Goal: Navigation & Orientation: Find specific page/section

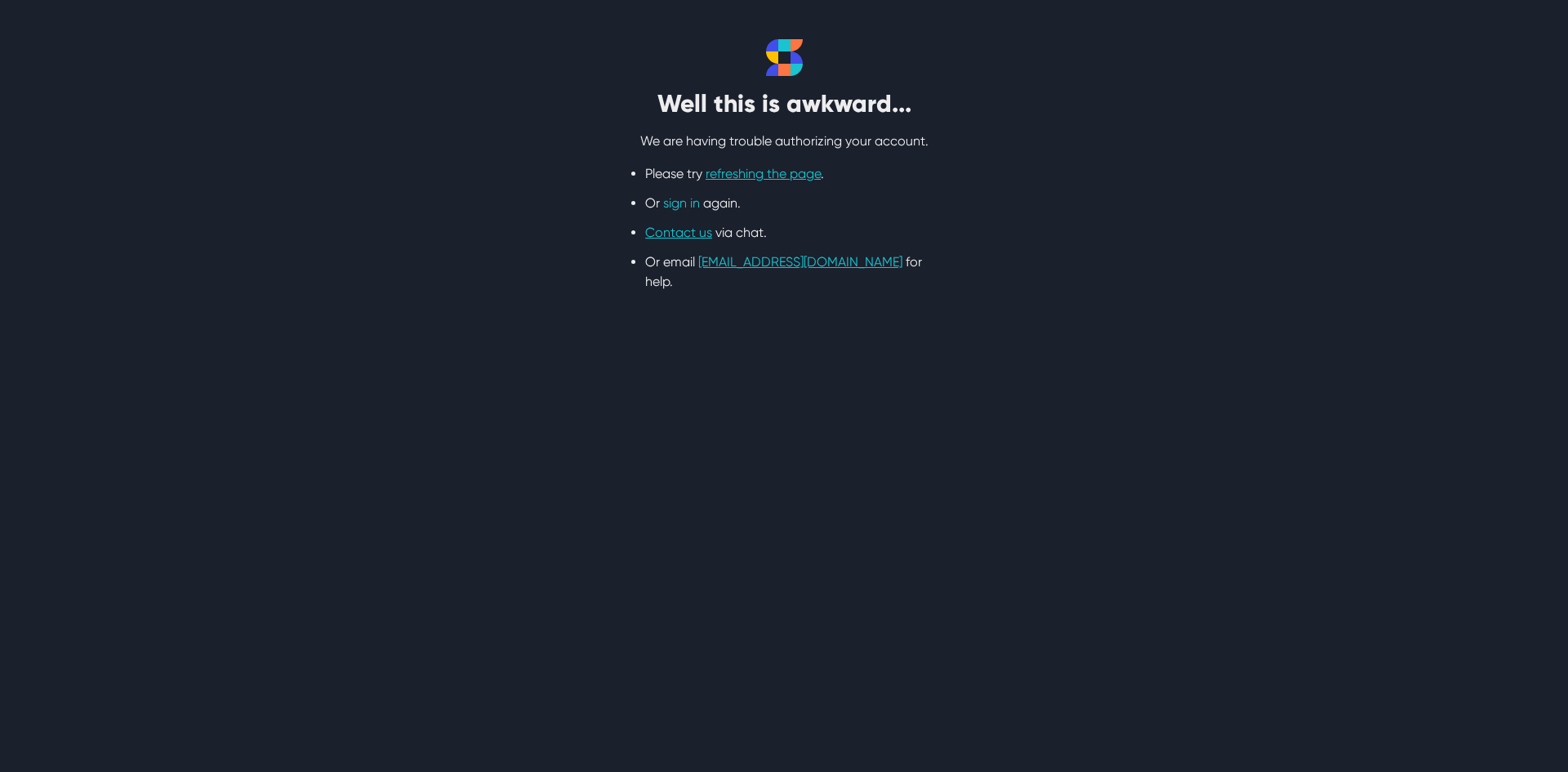
click at [681, 209] on link "sign in" at bounding box center [682, 203] width 37 height 16
click at [681, 208] on link "sign in" at bounding box center [682, 203] width 37 height 16
click at [681, 202] on link "sign in" at bounding box center [682, 203] width 37 height 16
click at [686, 206] on link "sign in" at bounding box center [682, 203] width 37 height 16
click at [677, 206] on link "sign in" at bounding box center [682, 203] width 37 height 16
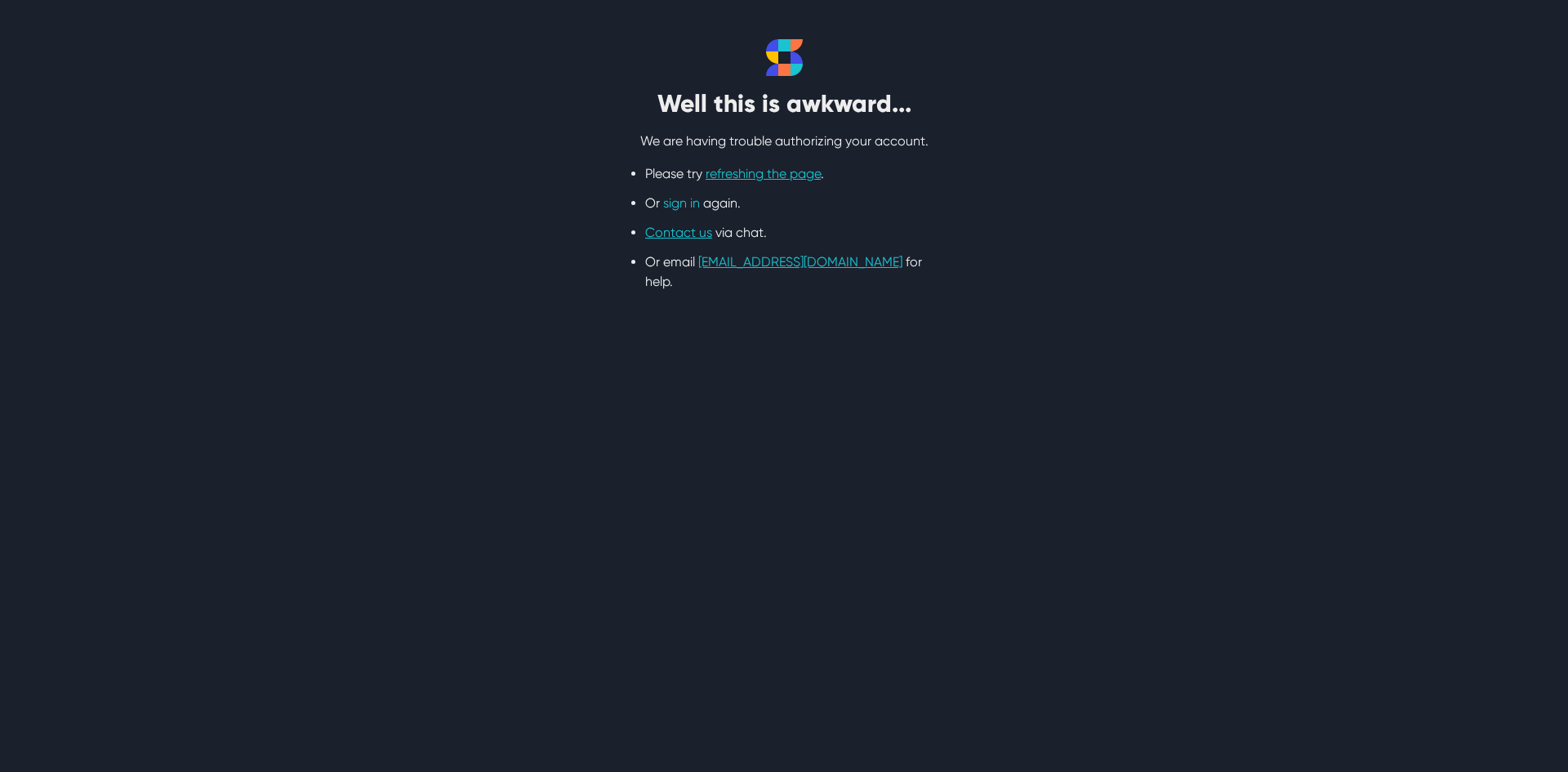
click at [685, 203] on link "sign in" at bounding box center [682, 203] width 37 height 16
click at [691, 199] on link "sign in" at bounding box center [682, 203] width 37 height 16
click at [686, 233] on link "Contact us" at bounding box center [678, 232] width 67 height 16
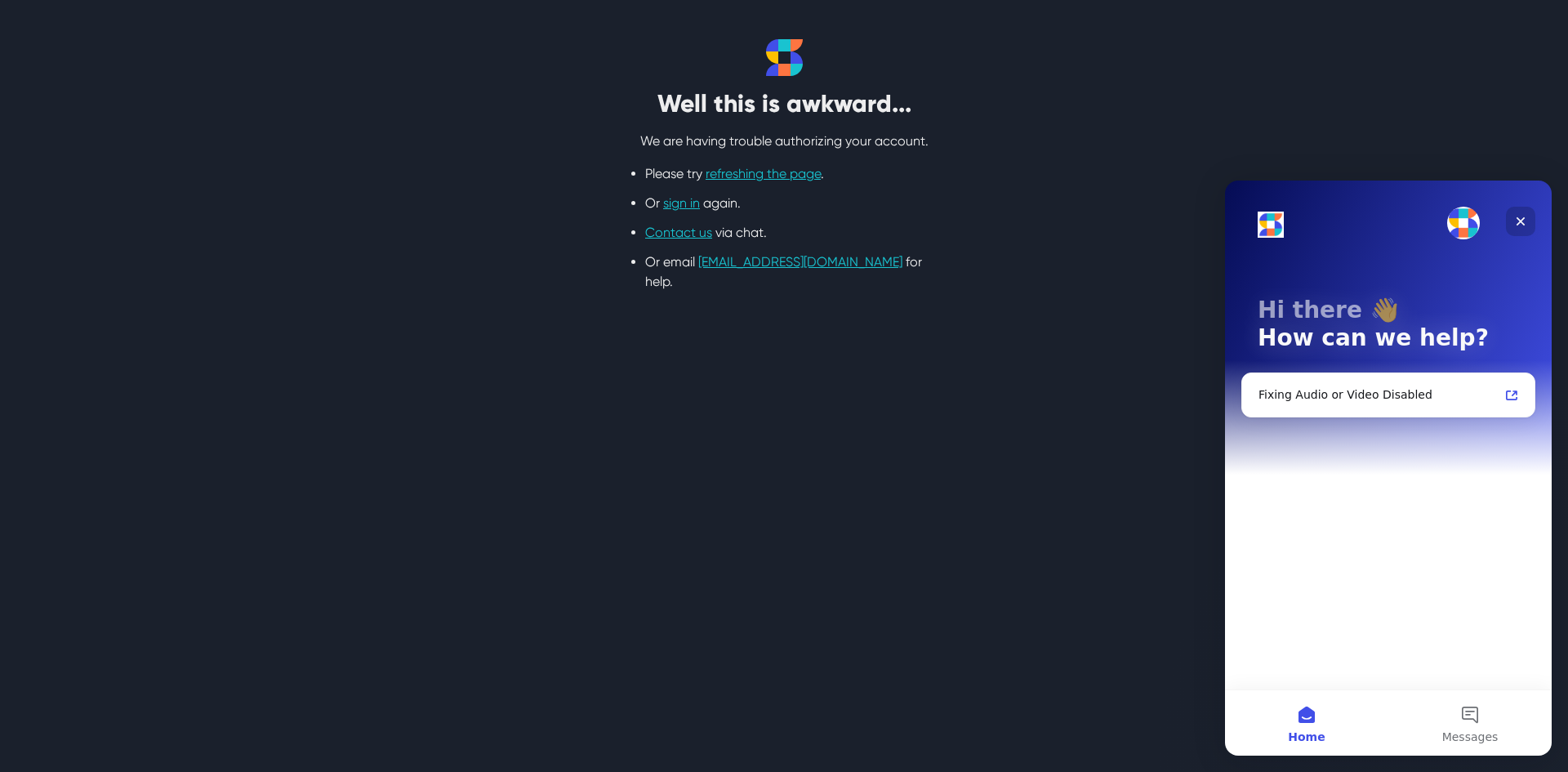
click at [1510, 215] on div "Close" at bounding box center [1521, 221] width 30 height 30
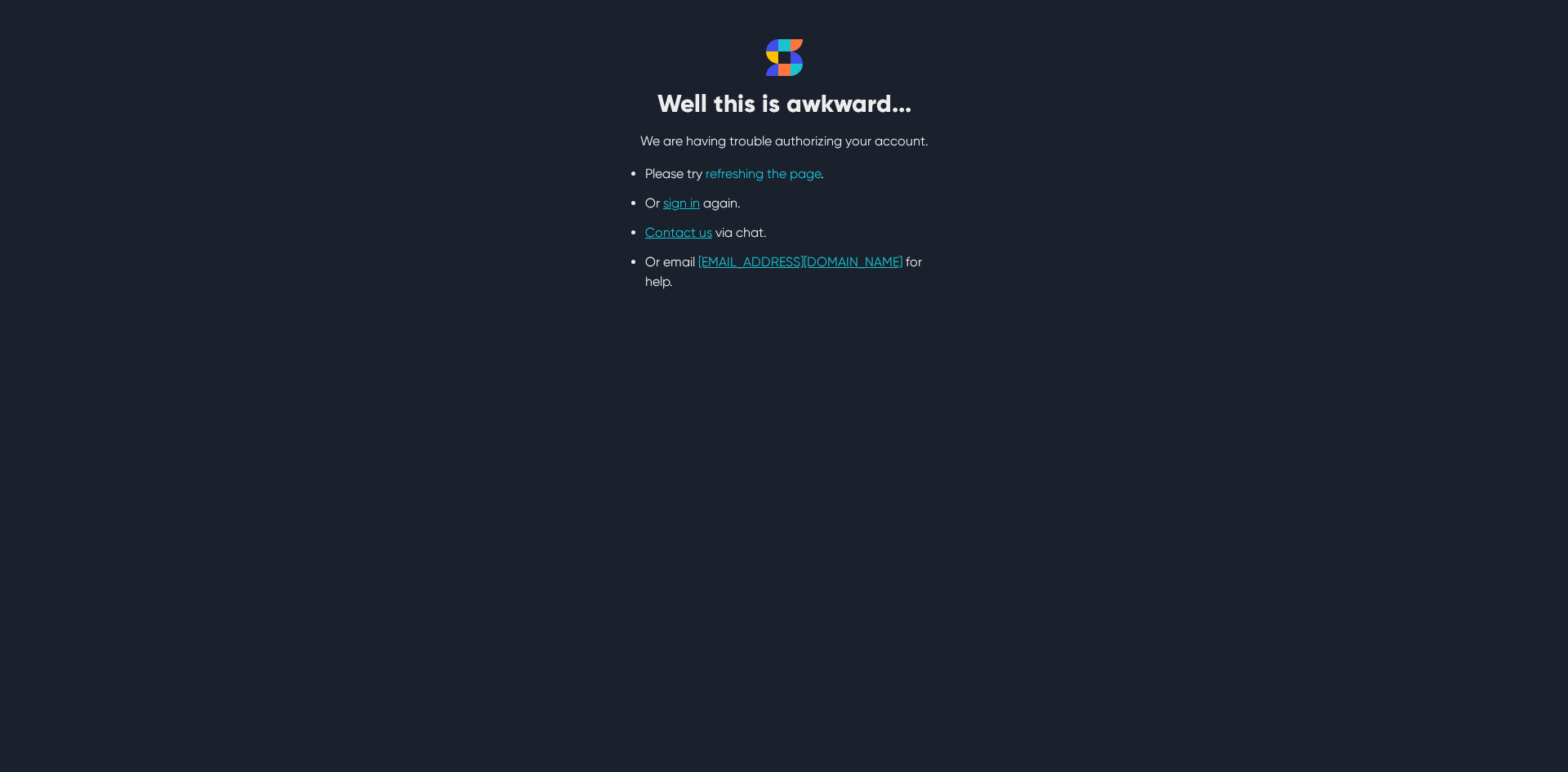
click at [764, 176] on link "refreshing the page" at bounding box center [763, 173] width 115 height 16
click at [679, 206] on link "sign in" at bounding box center [682, 203] width 37 height 16
click at [677, 203] on link "sign in" at bounding box center [682, 203] width 37 height 16
click at [685, 200] on link "sign in" at bounding box center [682, 203] width 37 height 16
click at [686, 206] on link "sign in" at bounding box center [682, 203] width 37 height 16
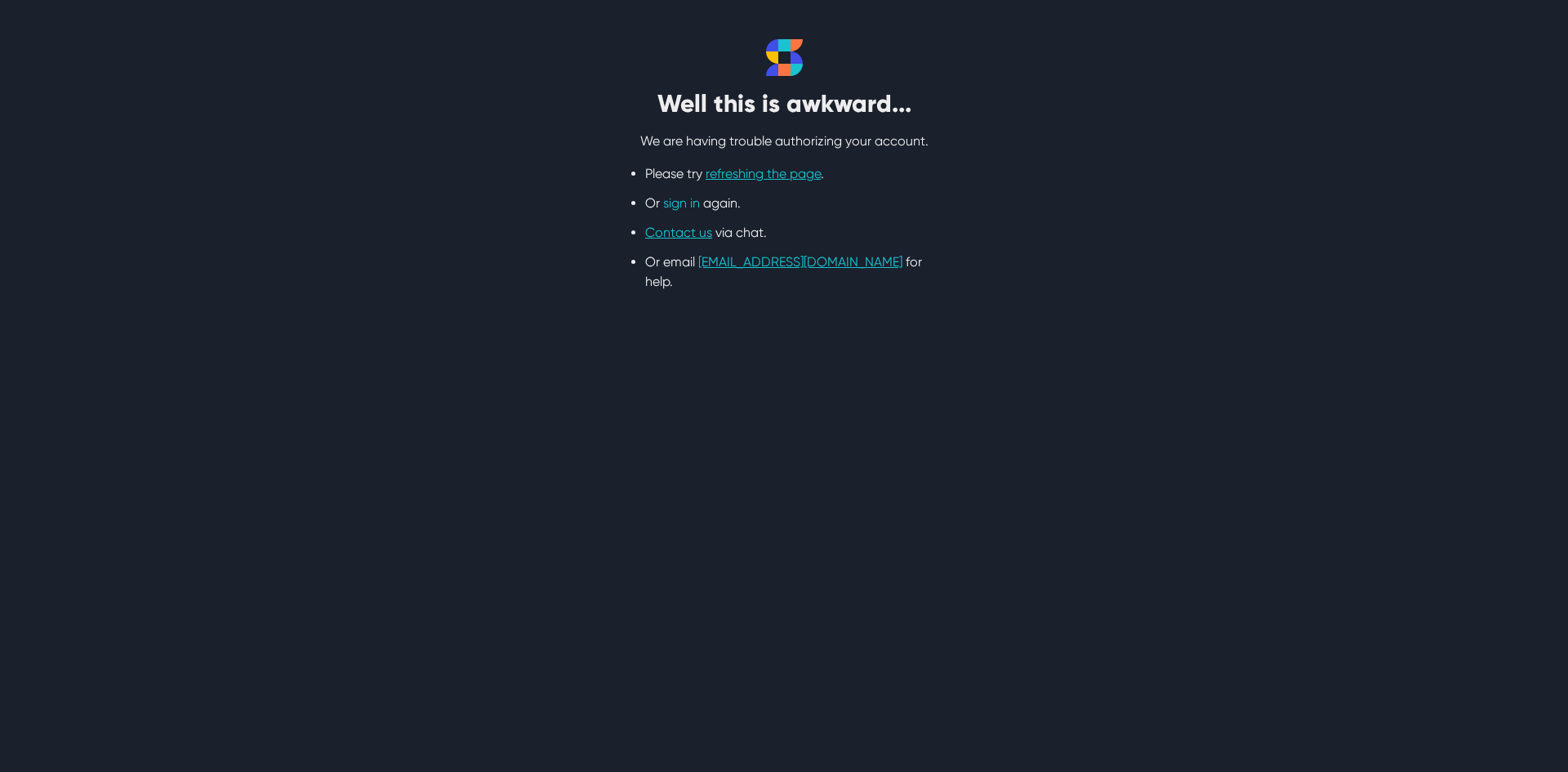
click at [674, 203] on link "sign in" at bounding box center [682, 203] width 37 height 16
